Goal: Task Accomplishment & Management: Use online tool/utility

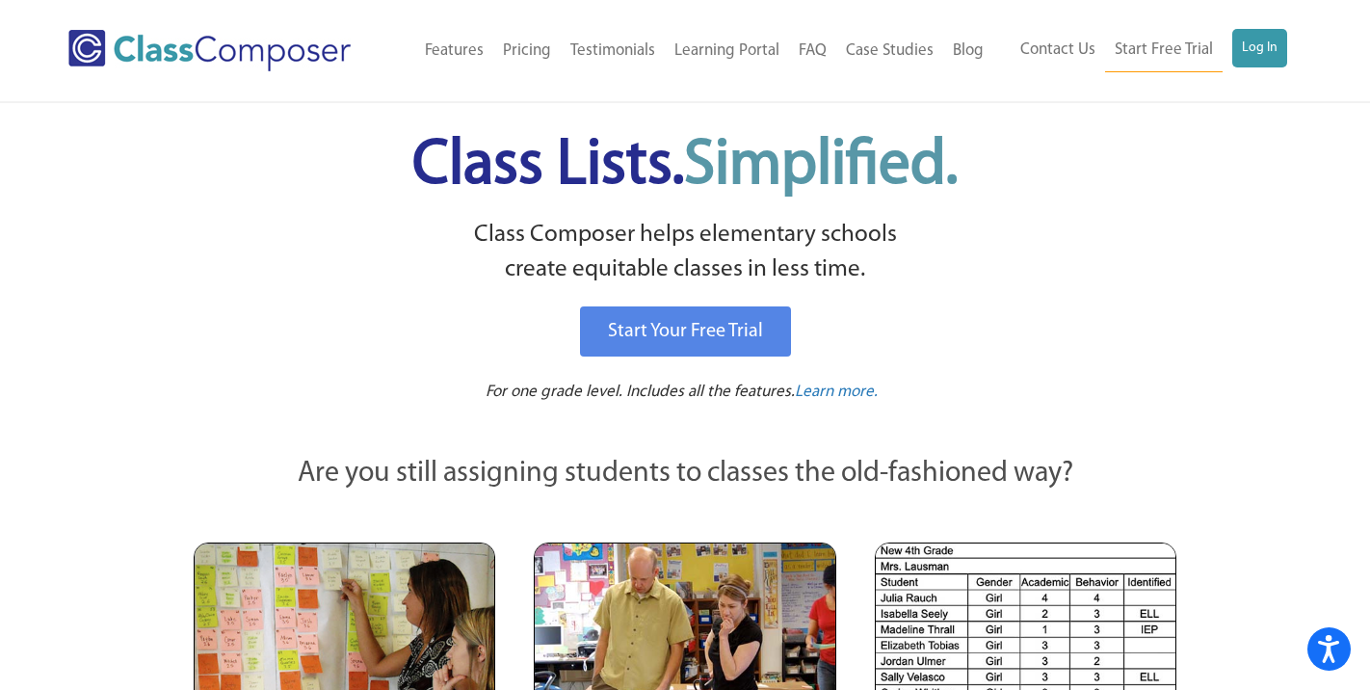
click at [1271, 44] on link "Log In" at bounding box center [1260, 48] width 55 height 39
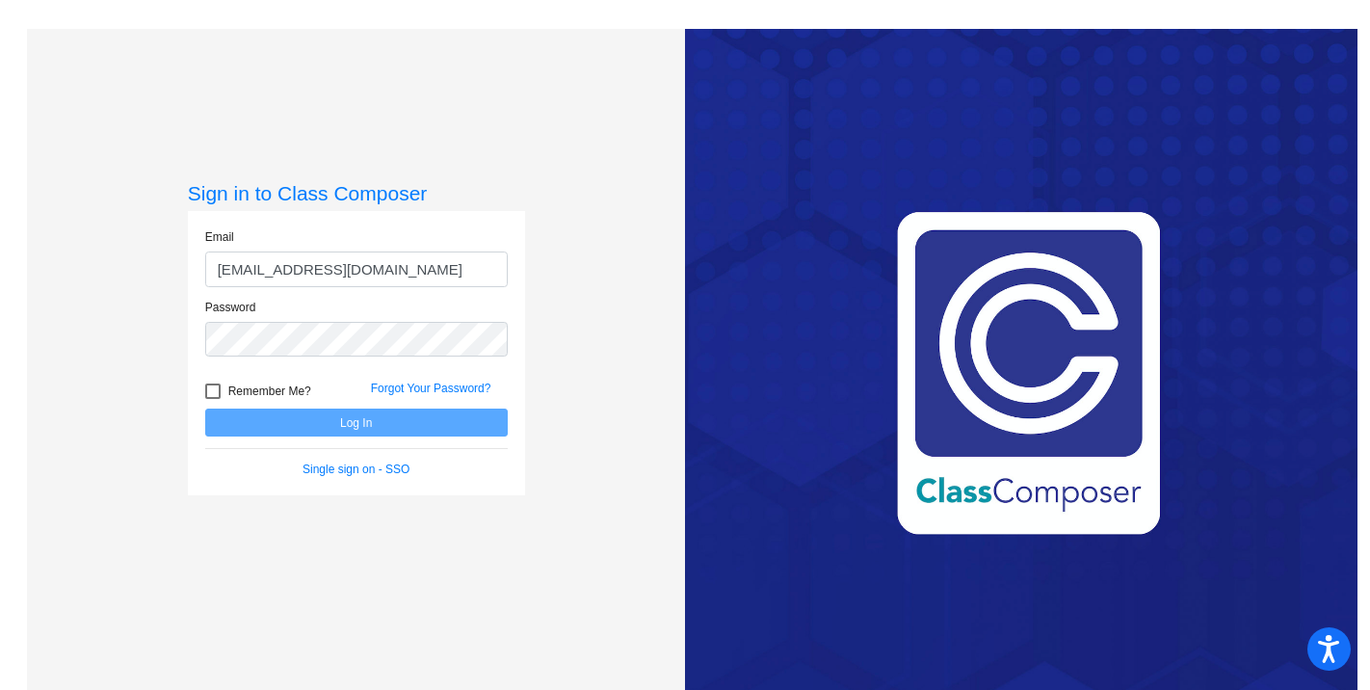
type input "[EMAIL_ADDRESS][DOMAIN_NAME]"
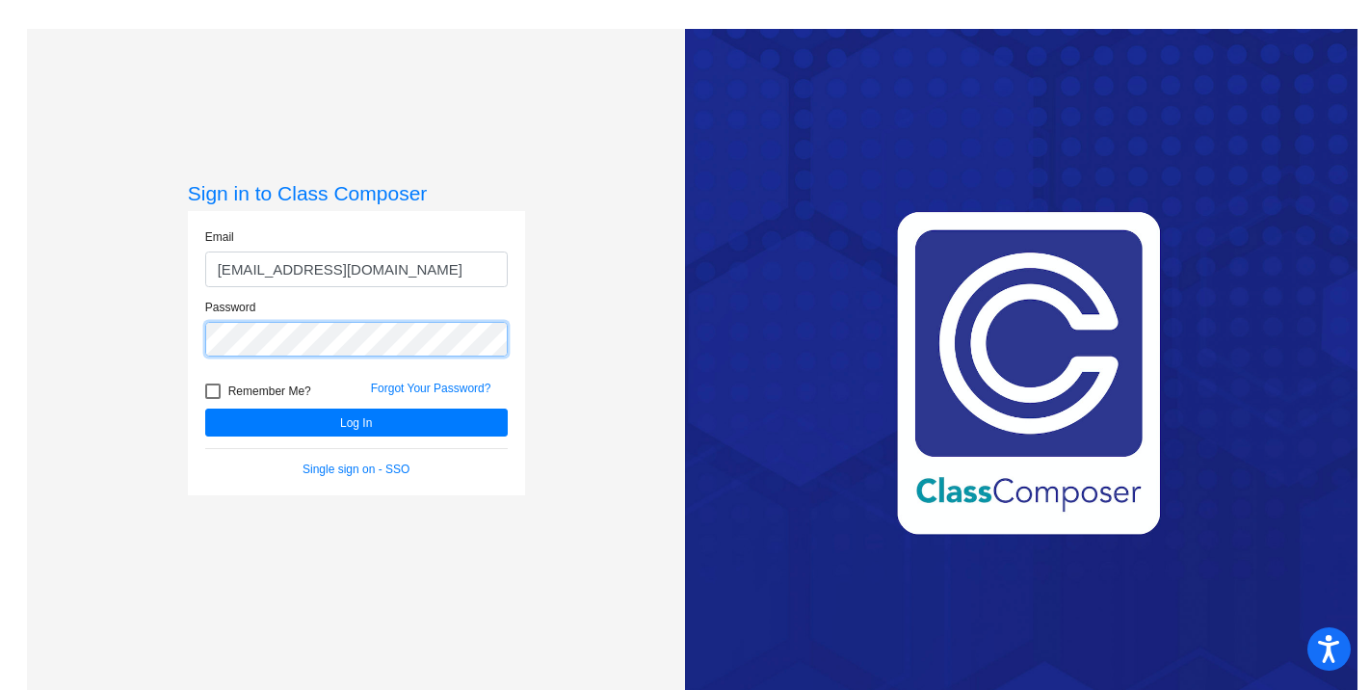
click at [205, 409] on button "Log In" at bounding box center [356, 423] width 303 height 28
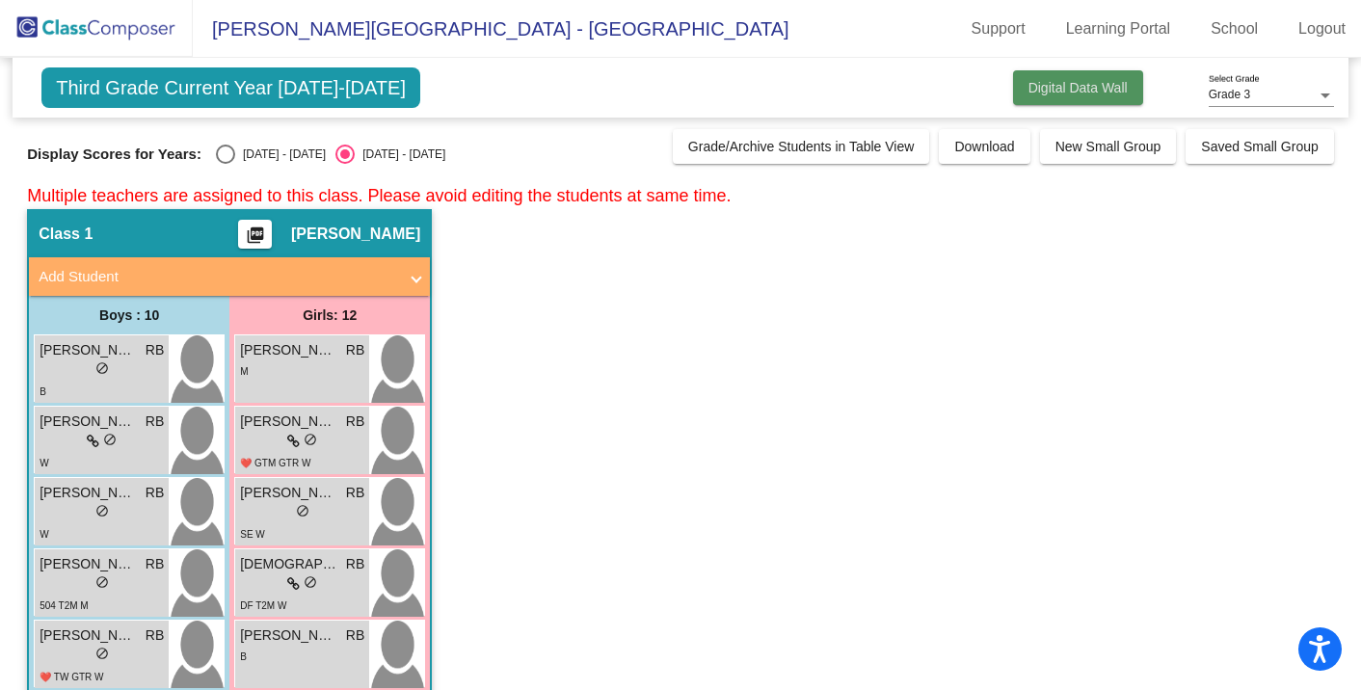
click at [1100, 102] on button "Digital Data Wall" at bounding box center [1078, 87] width 130 height 35
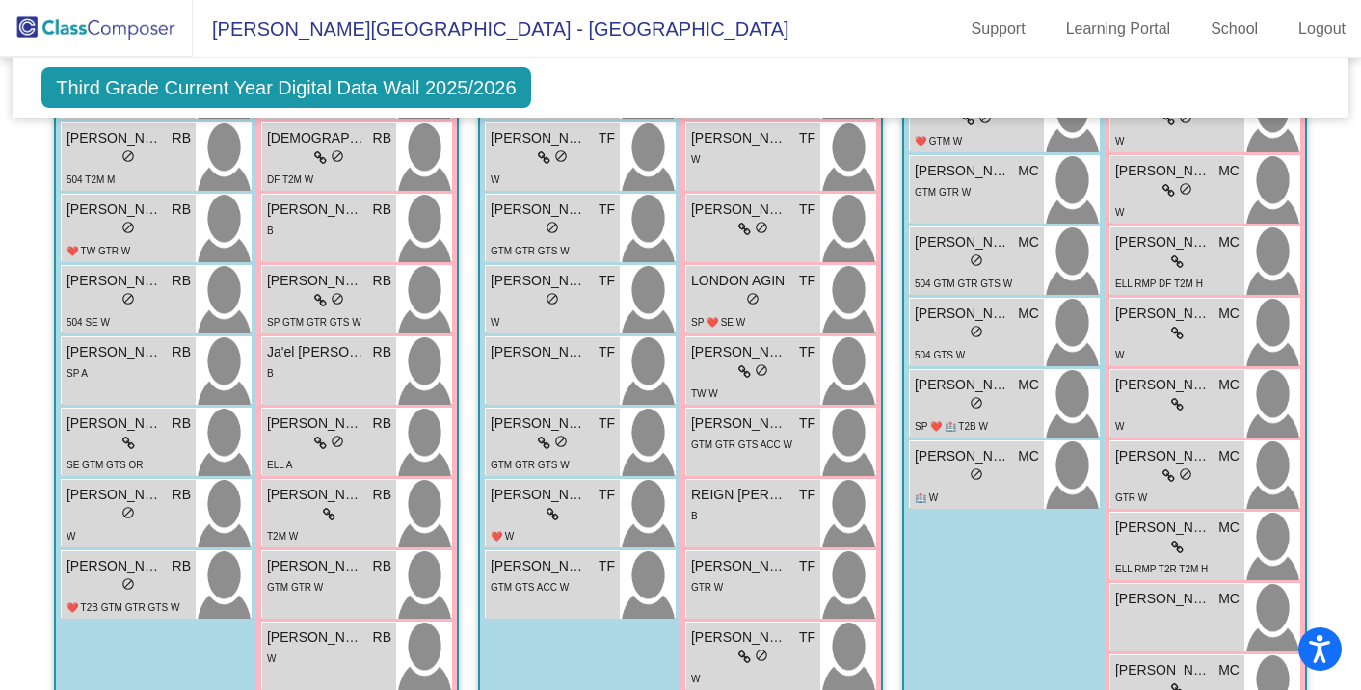
scroll to position [916, 0]
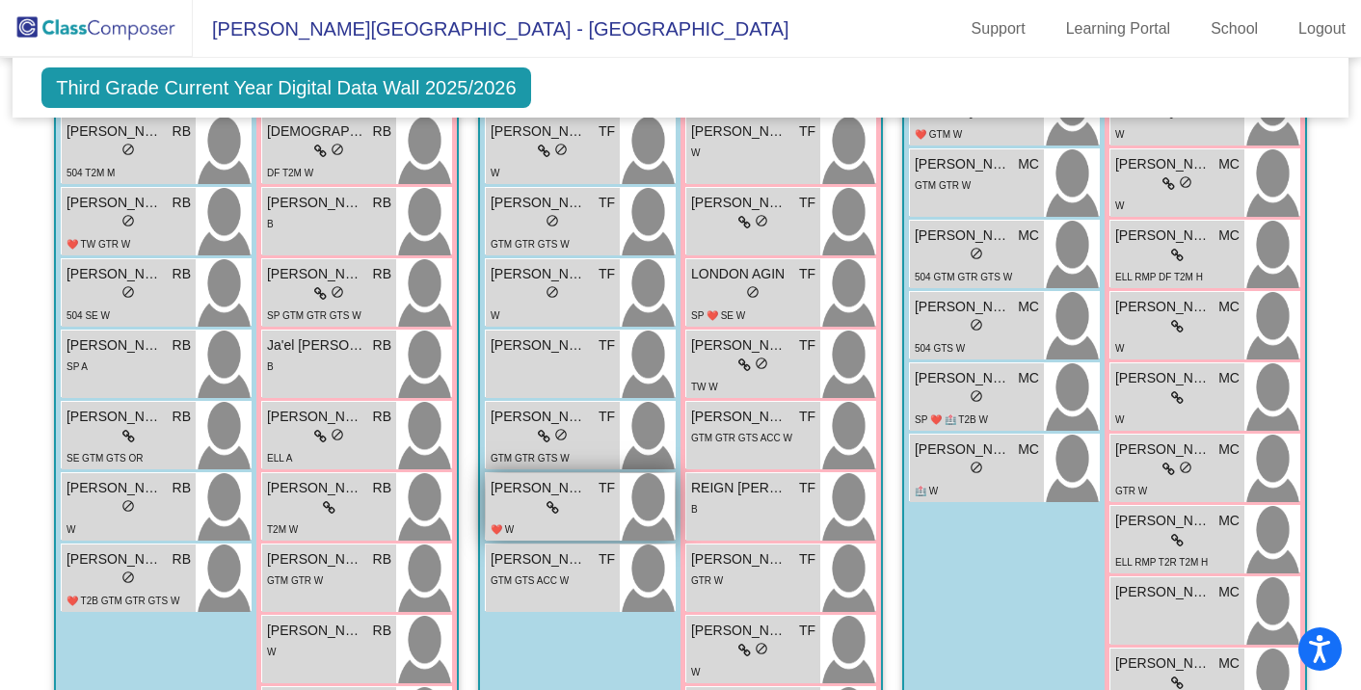
click at [555, 484] on span "RUBEN DEMIRJIAN" at bounding box center [539, 488] width 96 height 20
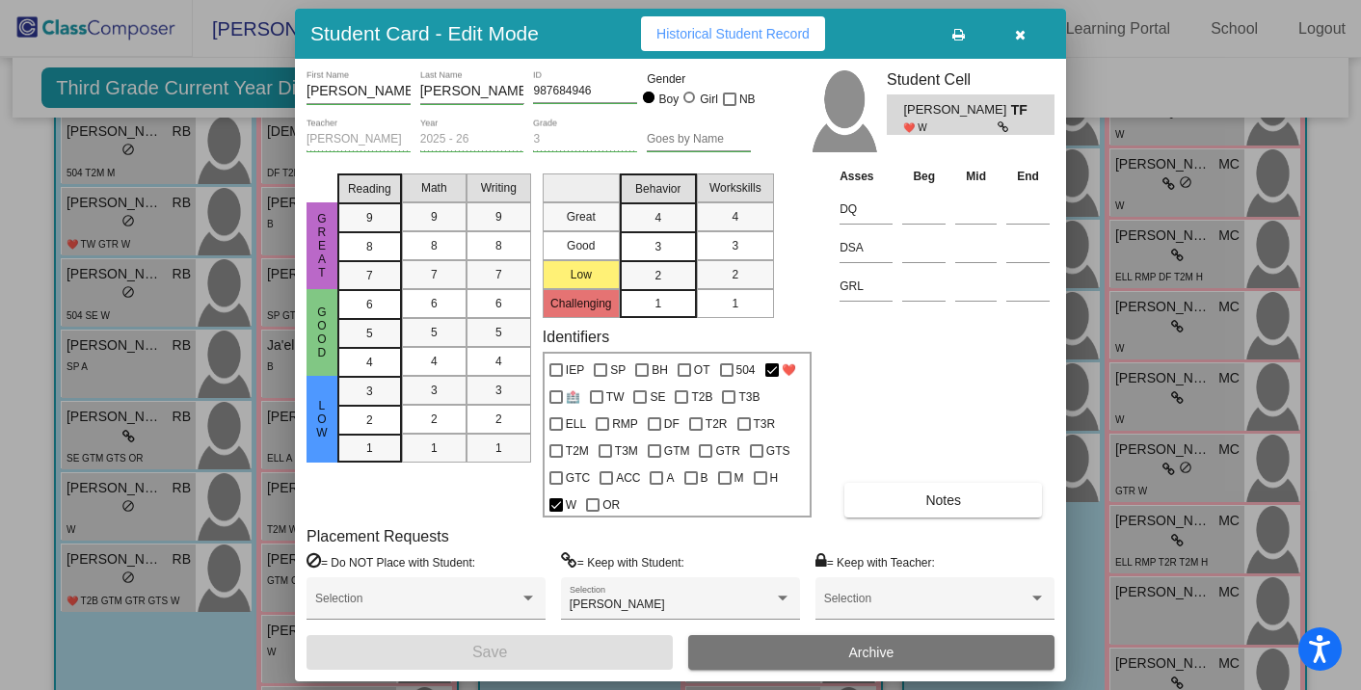
click at [1022, 39] on icon "button" at bounding box center [1020, 34] width 11 height 13
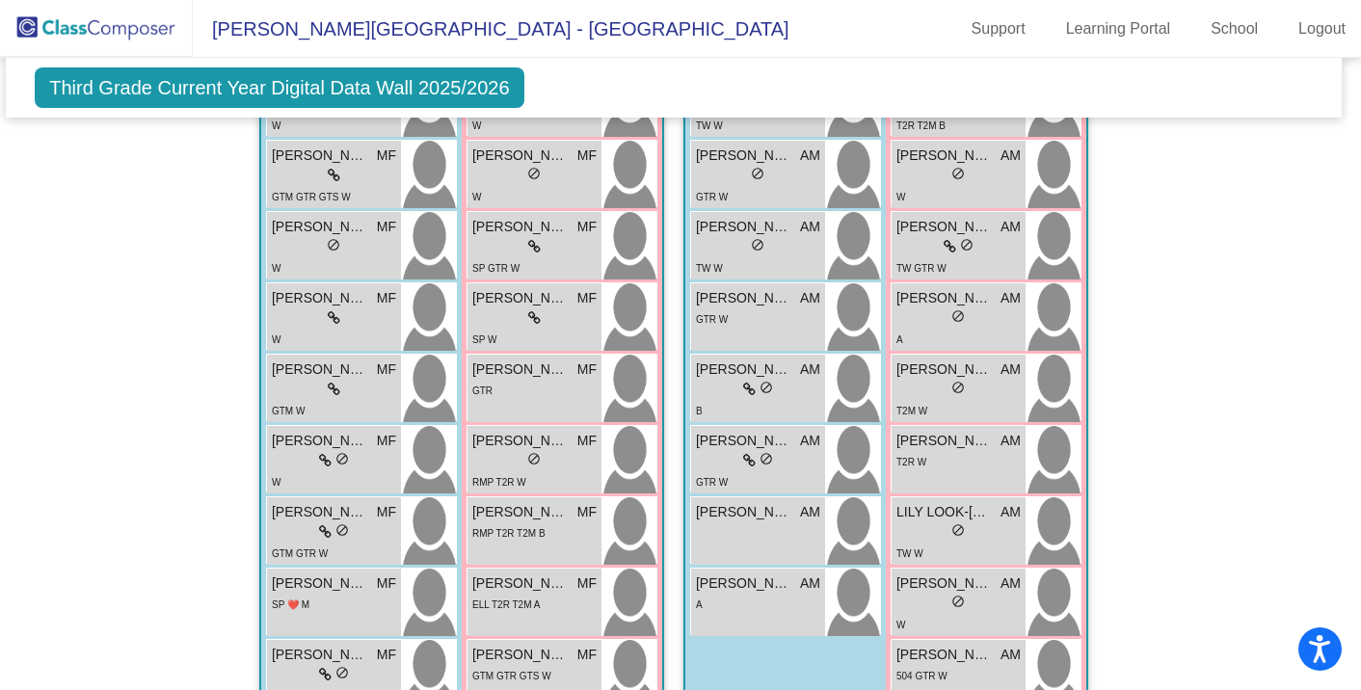
scroll to position [2873, 7]
